Goal: Find contact information: Find contact information

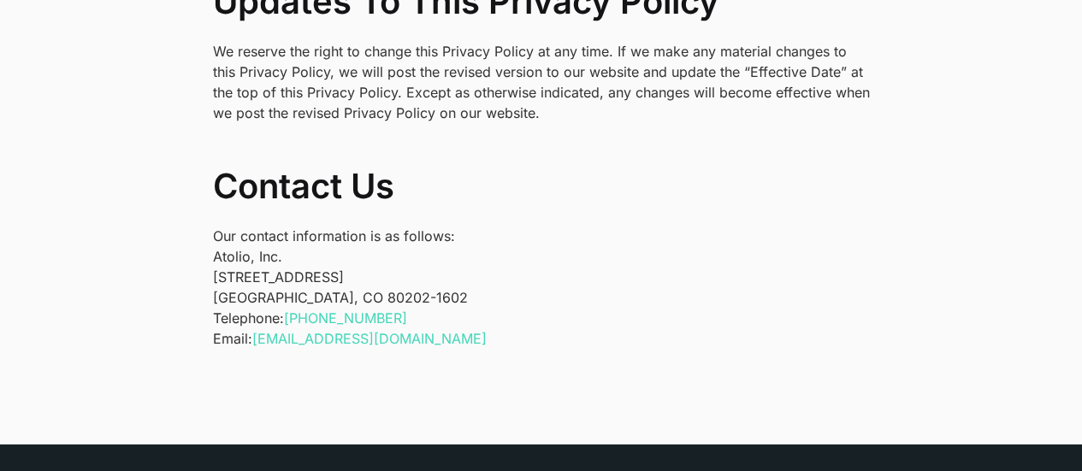
drag, startPoint x: 210, startPoint y: 254, endPoint x: 354, endPoint y: 258, distance: 143.7
copy p "1550 Larimer St #436"
click at [229, 273] on p "Atolio, Inc. 1550 Larimer St #436 Denver, CO 80202-1602" at bounding box center [541, 277] width 657 height 62
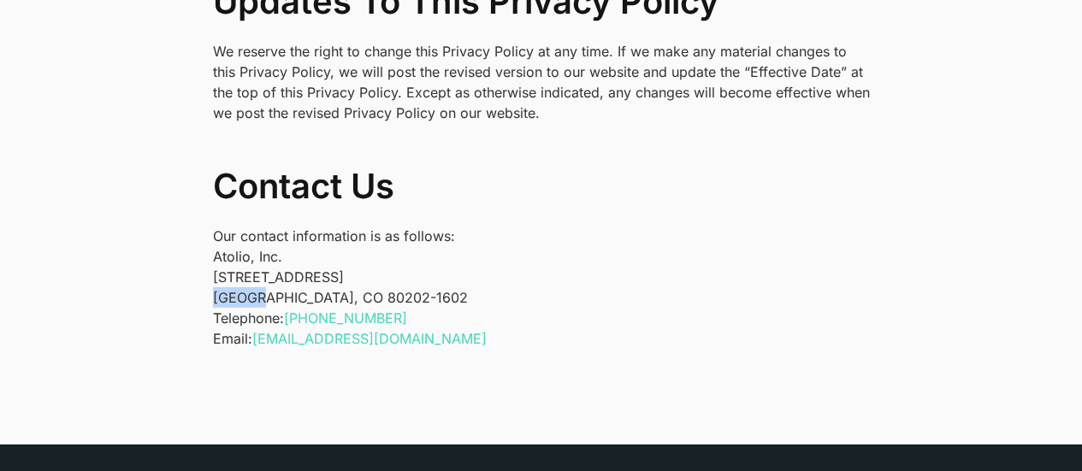
copy p "Denver"
click at [303, 278] on p "Atolio, Inc. 1550 Larimer St #436 Denver, CO 80202-1602" at bounding box center [541, 277] width 657 height 62
copy p "80202"
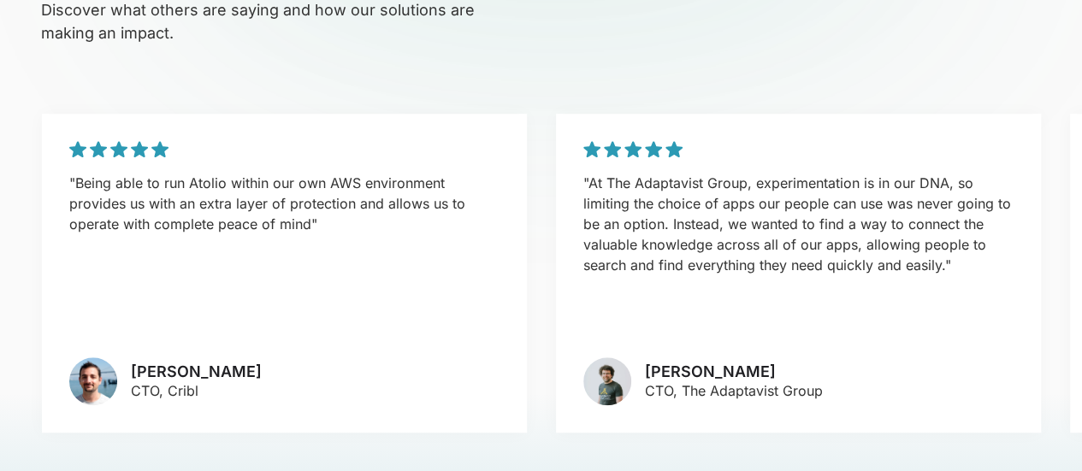
scroll to position [3592, 0]
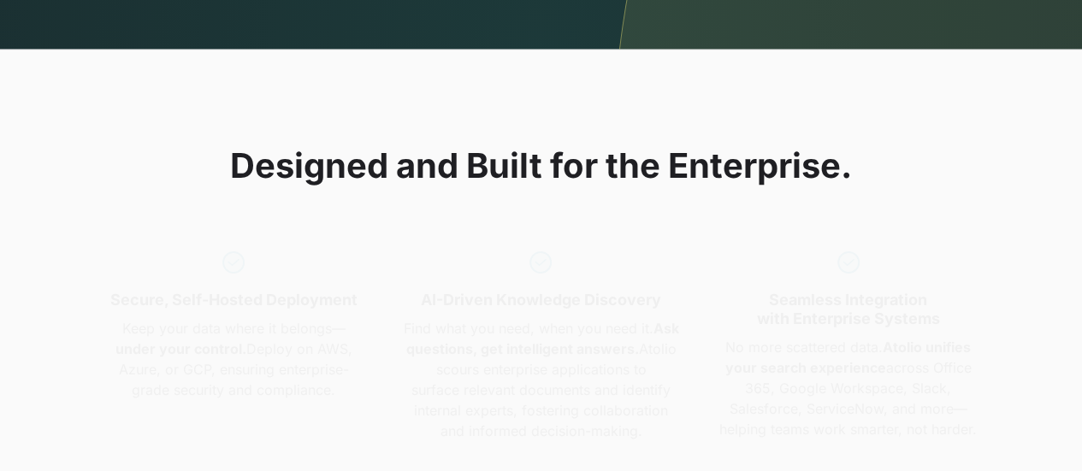
scroll to position [1368, 0]
